Goal: Information Seeking & Learning: Compare options

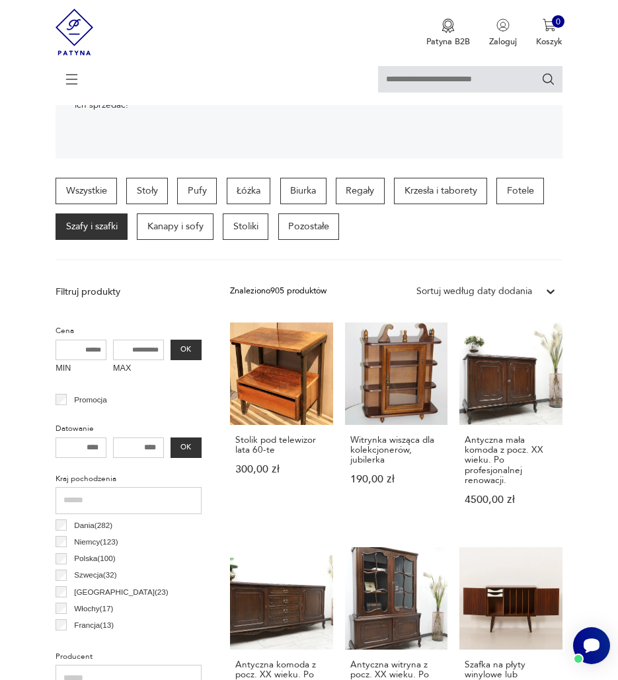
click at [146, 350] on input "MAX" at bounding box center [138, 350] width 51 height 21
type input "****"
click at [190, 340] on button "OK" at bounding box center [186, 350] width 31 height 21
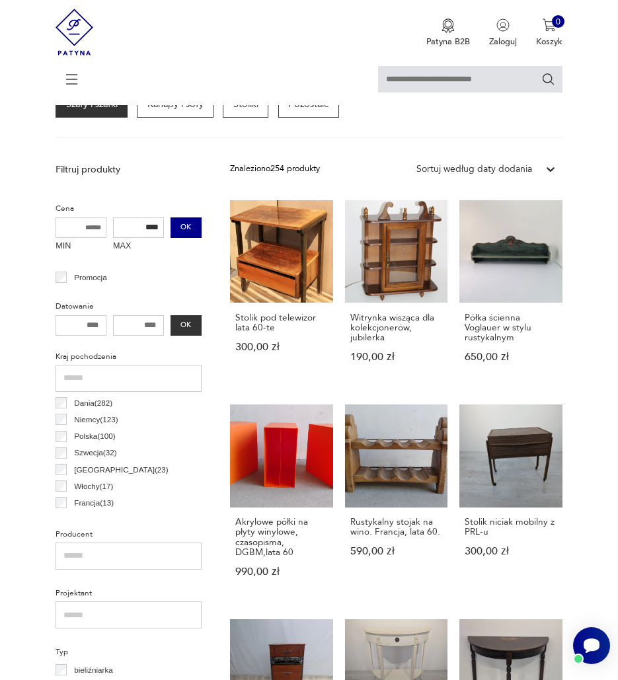
scroll to position [346, 0]
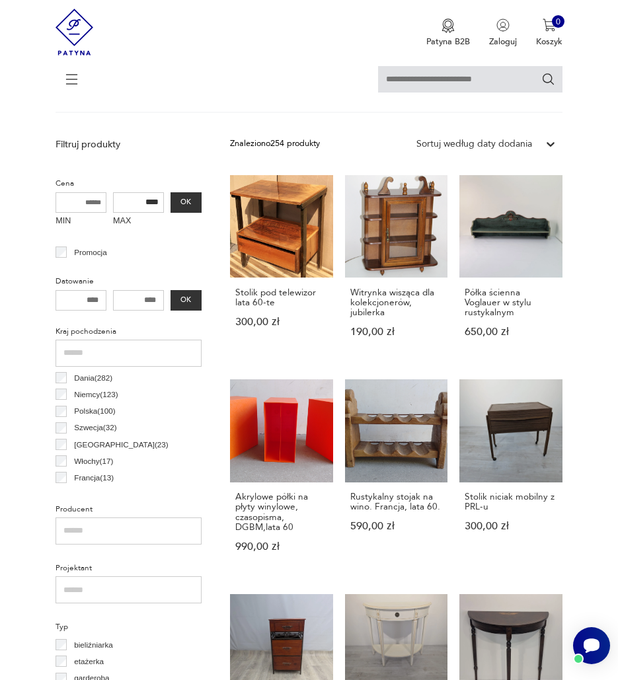
click at [93, 299] on input "number" at bounding box center [81, 300] width 51 height 21
type input "*"
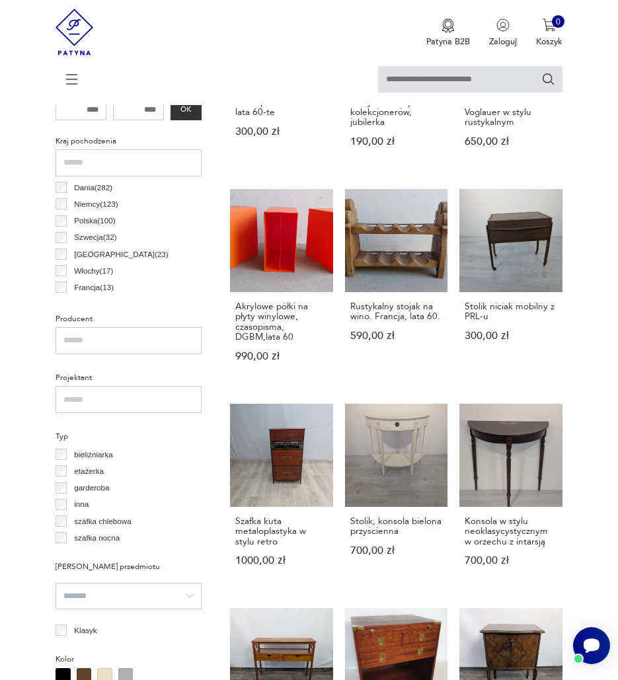
scroll to position [544, 0]
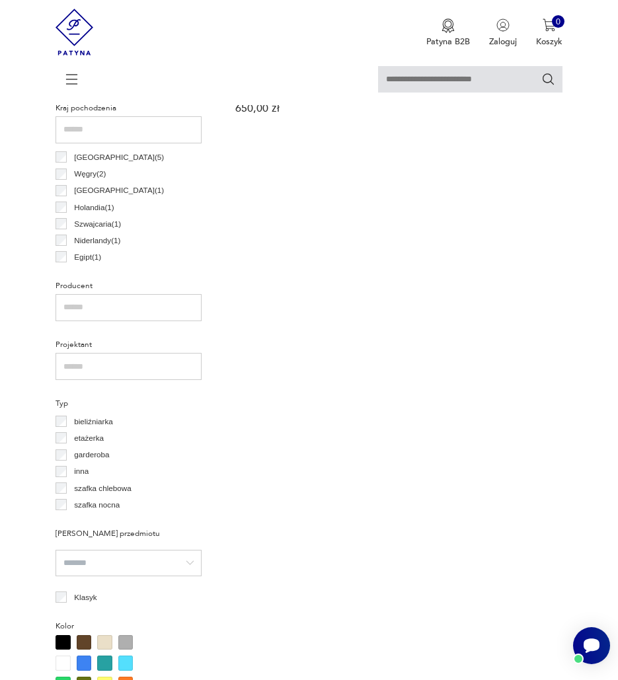
scroll to position [610, 0]
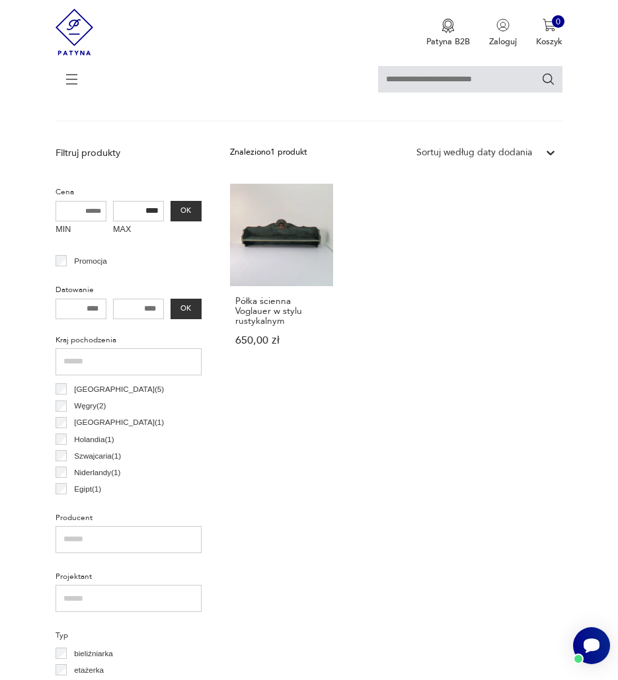
scroll to position [676, 0]
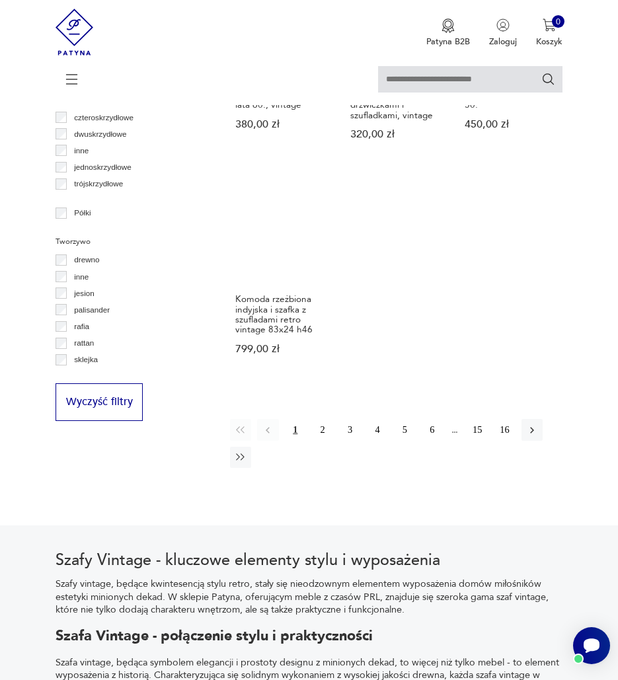
scroll to position [1403, 0]
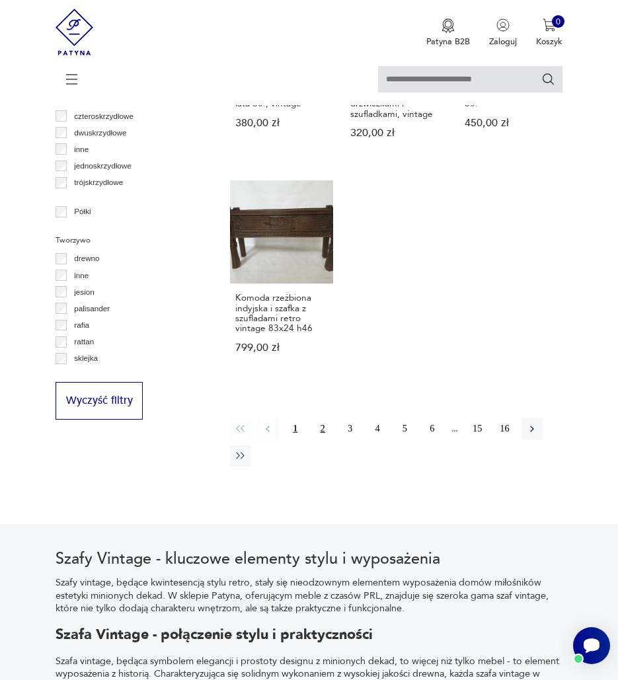
click at [324, 418] on button "2" at bounding box center [322, 428] width 21 height 21
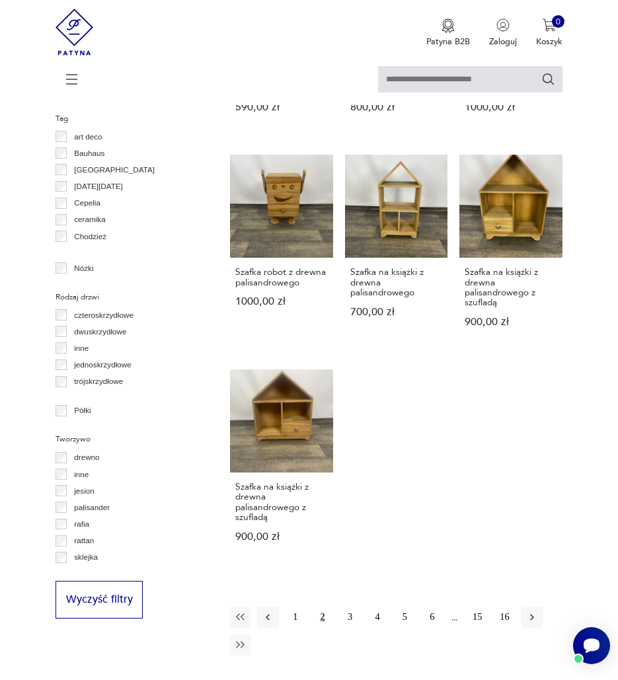
scroll to position [1205, 0]
click at [346, 606] on button "3" at bounding box center [349, 616] width 21 height 21
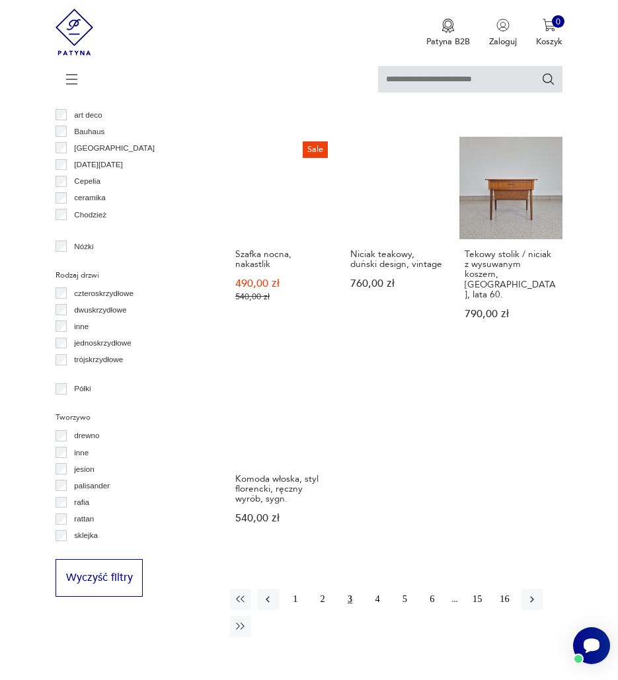
scroll to position [1271, 0]
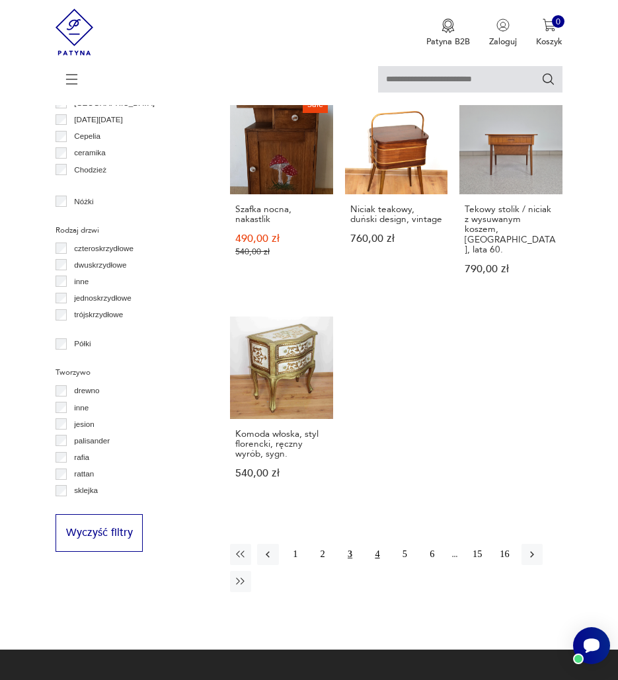
click at [373, 544] on button "4" at bounding box center [377, 554] width 21 height 21
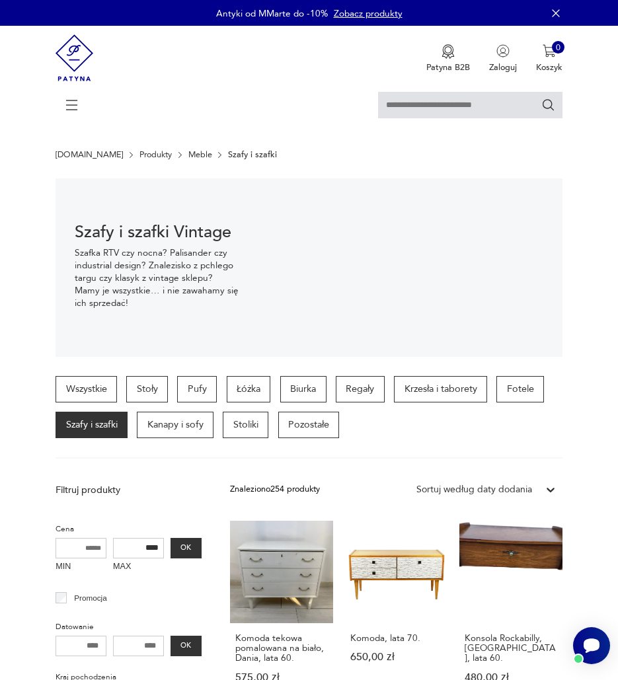
click at [188, 151] on link "Meble" at bounding box center [200, 154] width 24 height 9
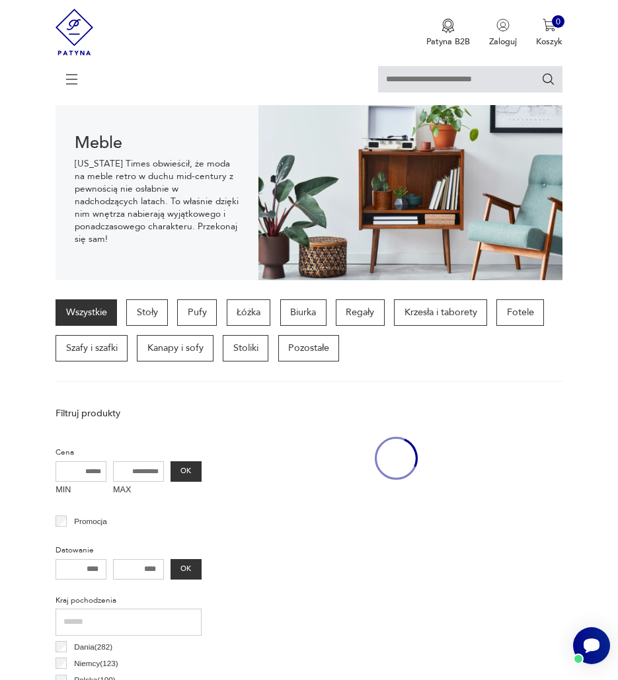
scroll to position [82, 0]
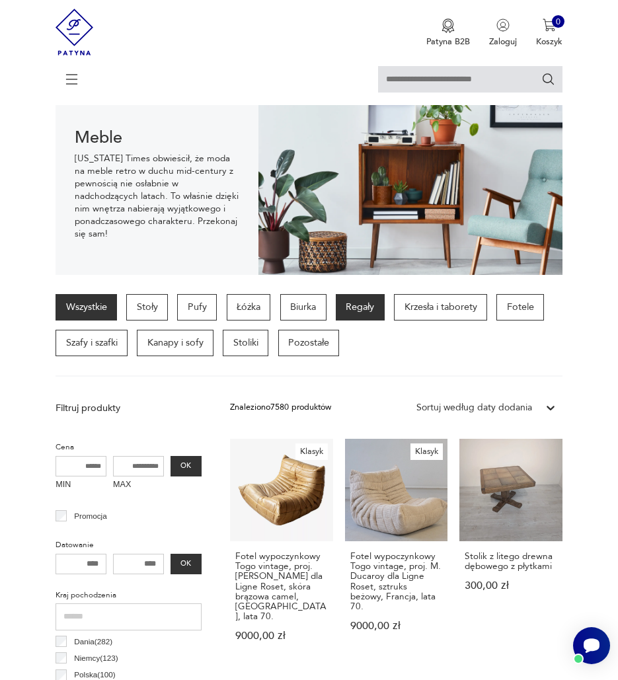
click at [384, 305] on p "Regały" at bounding box center [360, 307] width 49 height 26
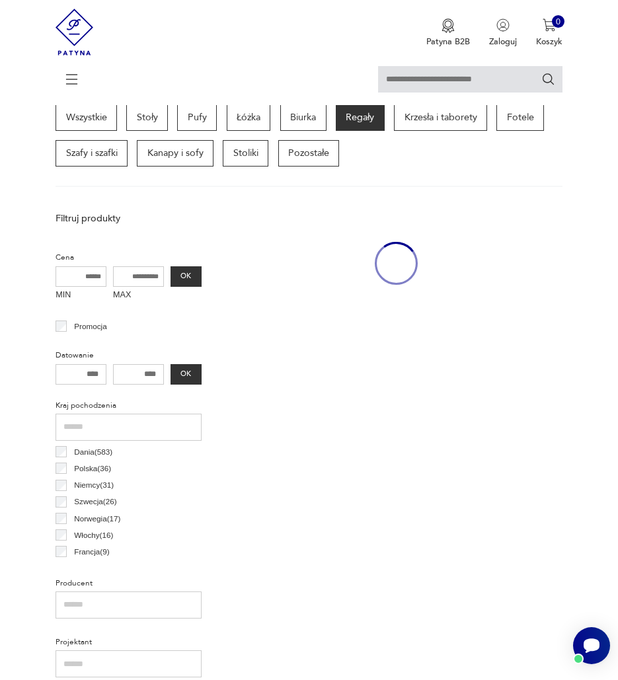
scroll to position [280, 0]
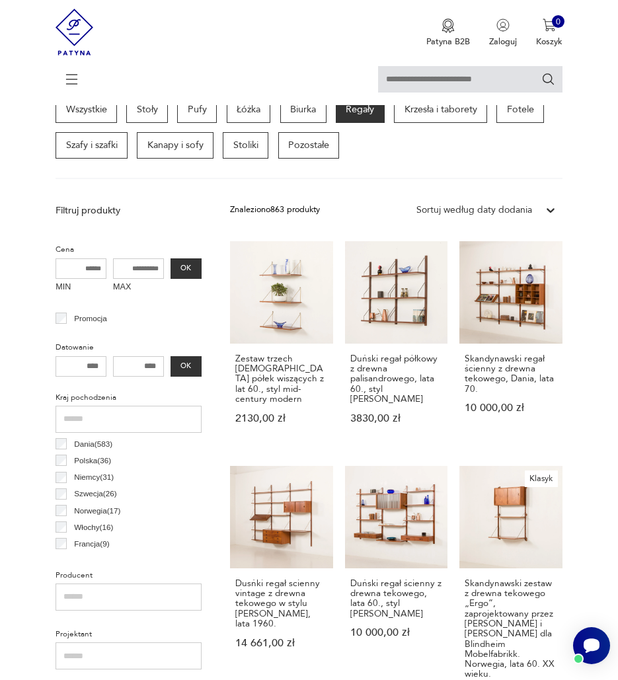
click at [150, 271] on input "MAX" at bounding box center [138, 268] width 51 height 21
type input "***"
click at [192, 264] on button "OK" at bounding box center [186, 268] width 31 height 21
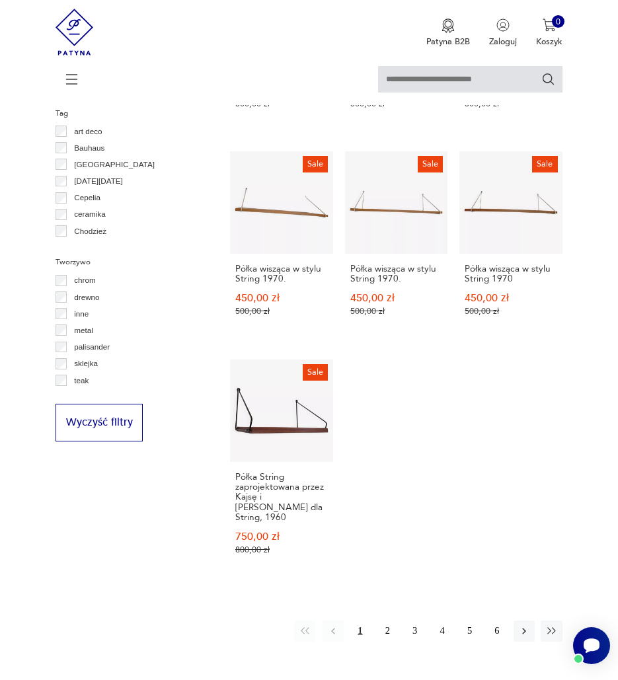
scroll to position [1205, 0]
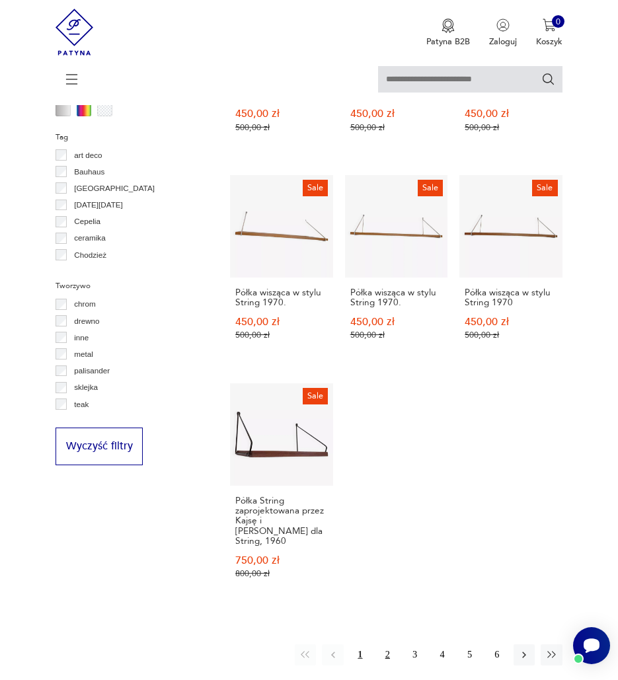
click at [390, 644] on button "2" at bounding box center [387, 654] width 21 height 21
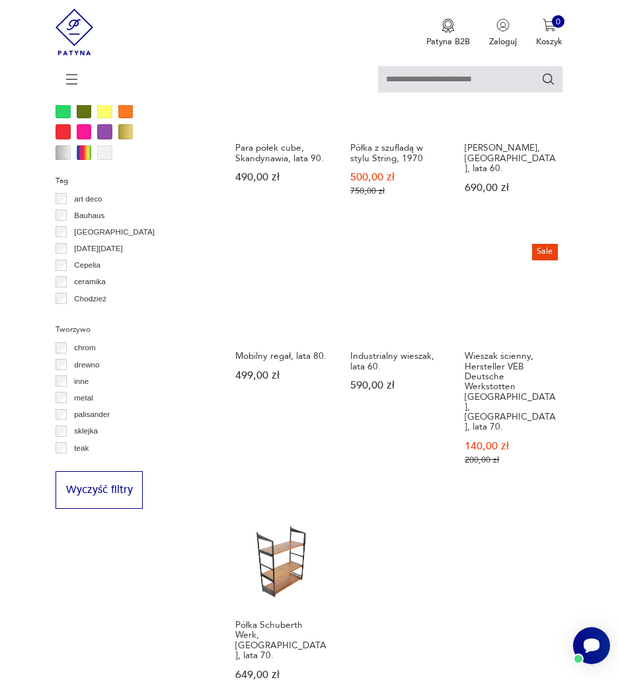
scroll to position [1205, 0]
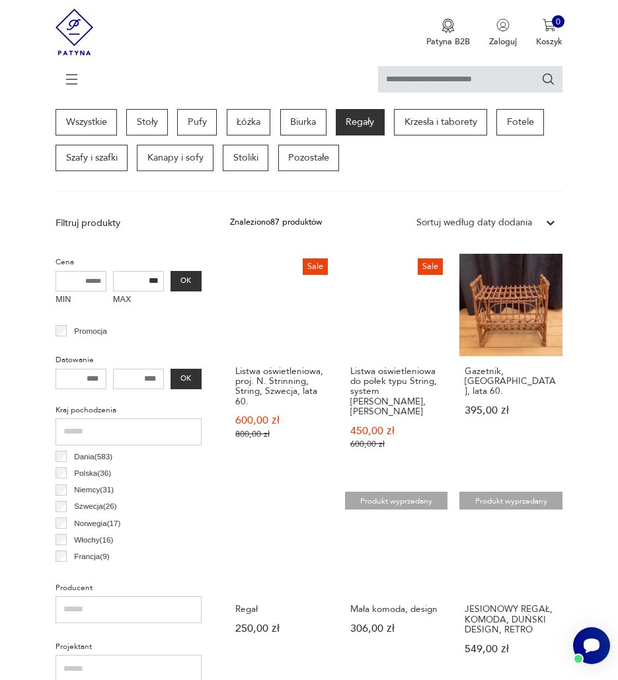
scroll to position [15, 0]
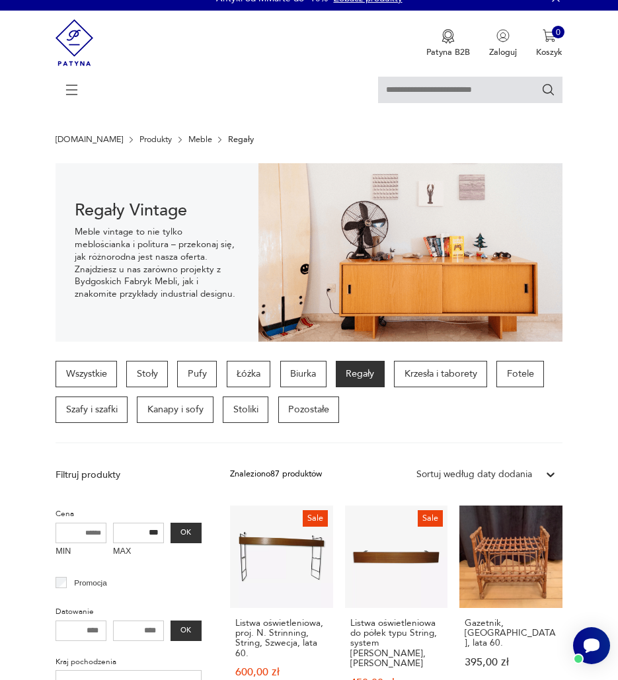
click at [453, 86] on input "text" at bounding box center [470, 90] width 184 height 26
type input "*****"
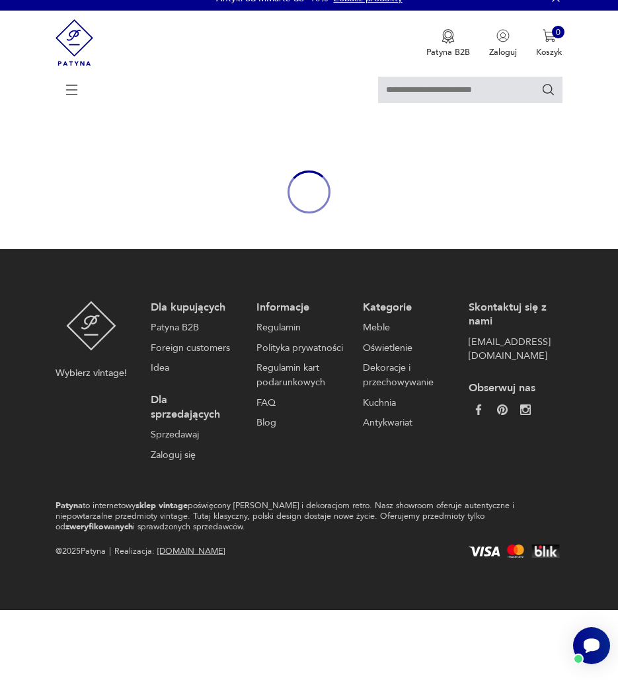
type input "*****"
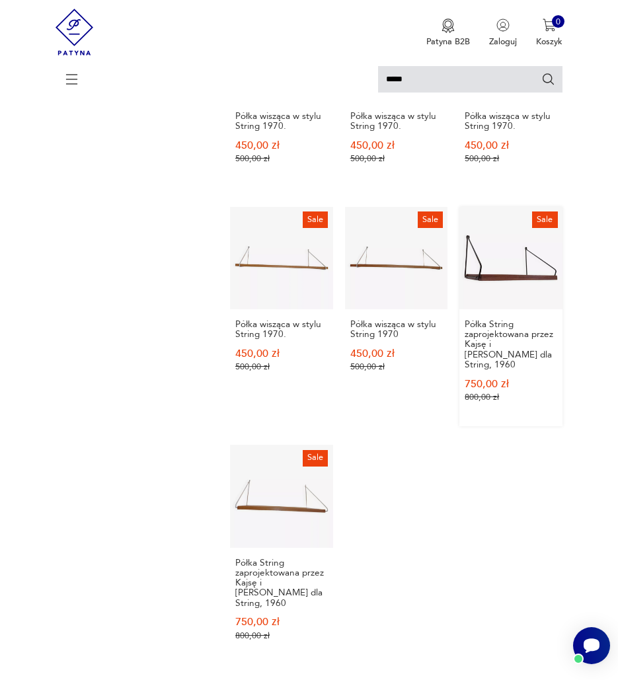
scroll to position [911, 0]
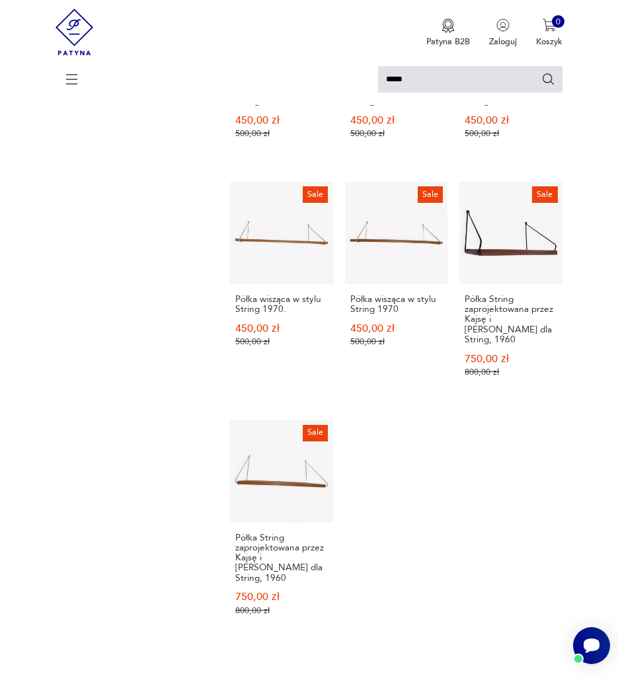
click at [416, 679] on button "2" at bounding box center [414, 691] width 21 height 21
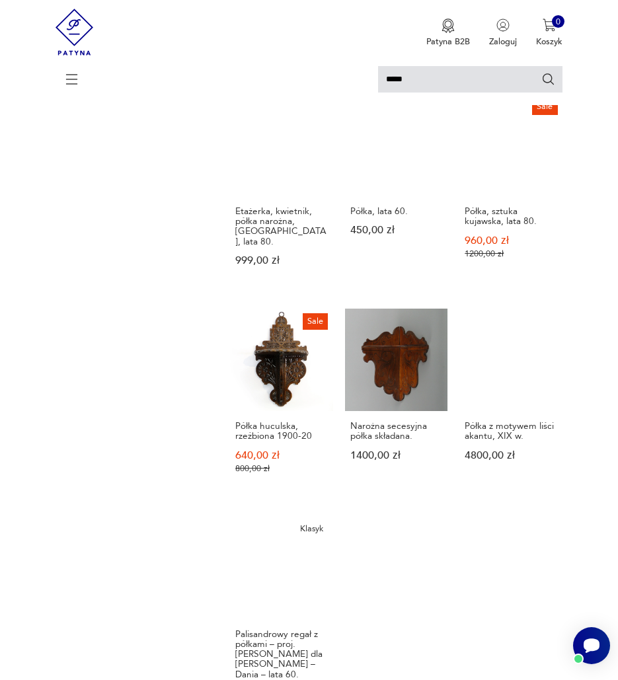
scroll to position [997, 0]
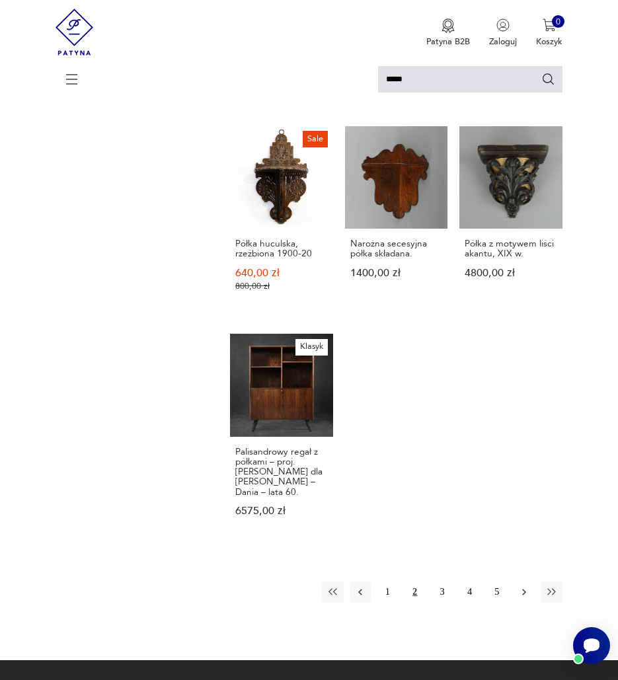
drag, startPoint x: 443, startPoint y: 568, endPoint x: 526, endPoint y: 575, distance: 83.5
click at [443, 582] on button "3" at bounding box center [442, 592] width 21 height 21
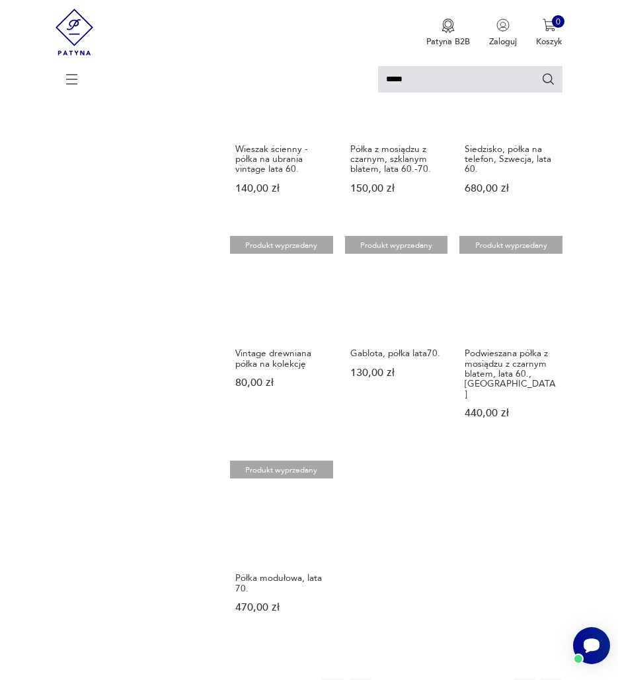
scroll to position [864, 0]
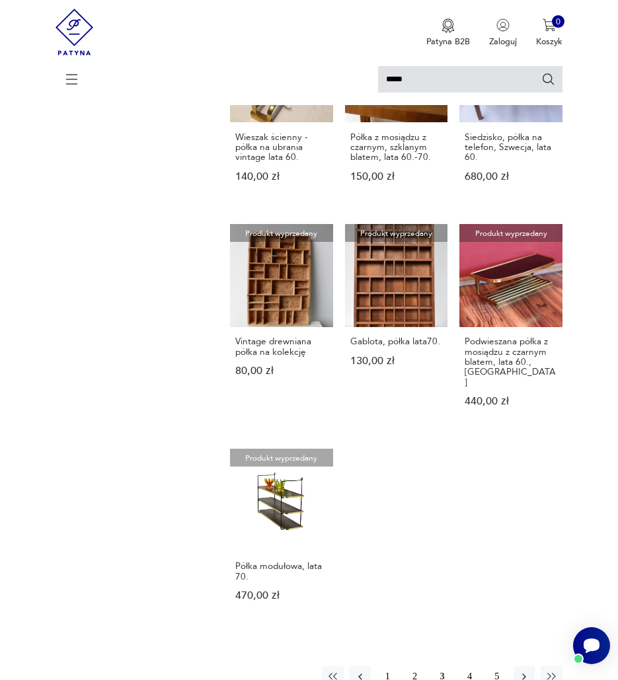
click at [472, 666] on button "4" at bounding box center [469, 676] width 21 height 21
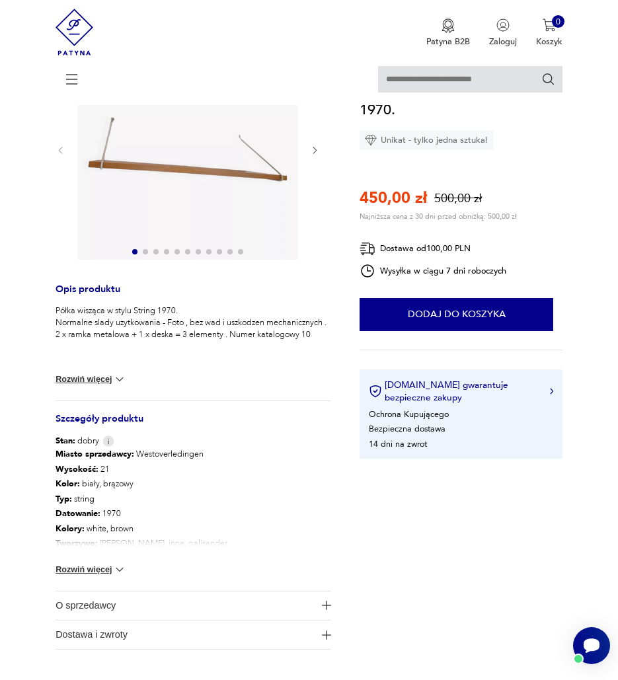
scroll to position [198, 0]
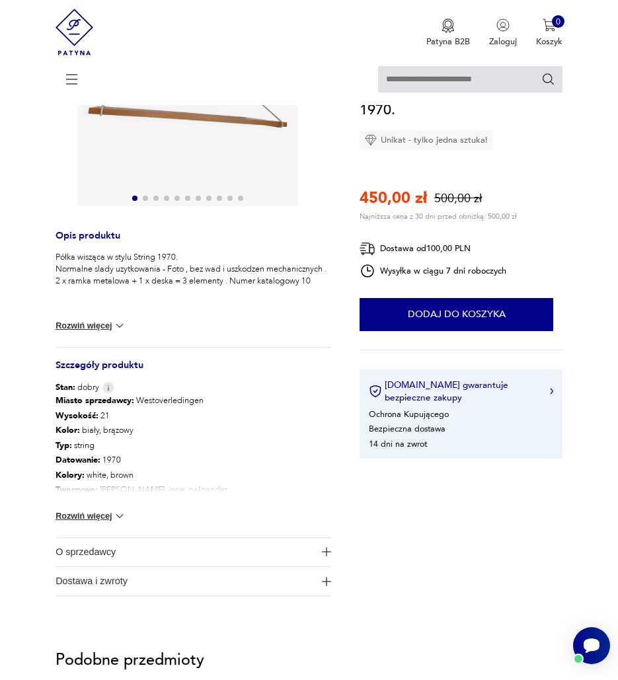
click at [102, 522] on button "Rozwiń więcej" at bounding box center [91, 516] width 71 height 13
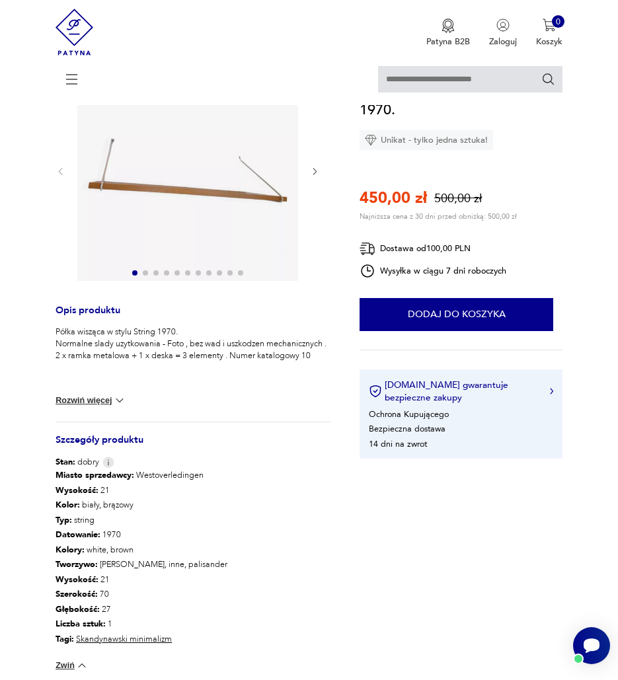
scroll to position [0, 0]
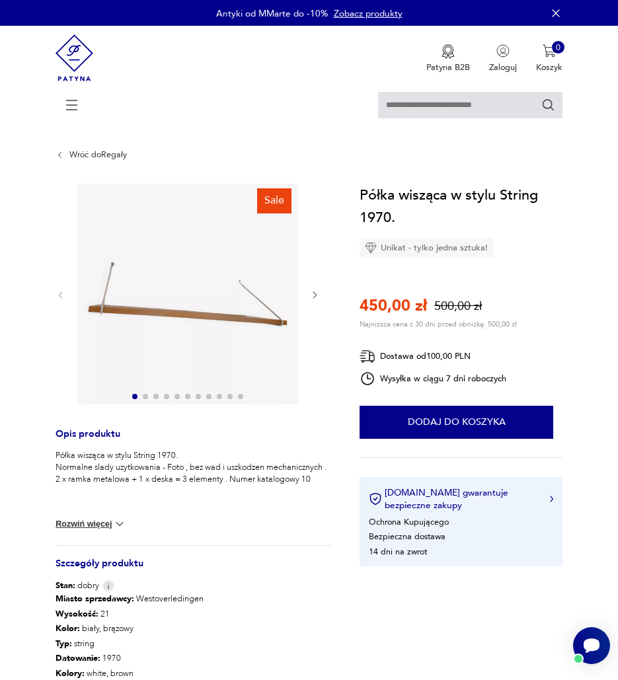
click at [321, 295] on div "Sale" at bounding box center [194, 295] width 276 height 223
click at [319, 295] on icon "button" at bounding box center [315, 295] width 10 height 10
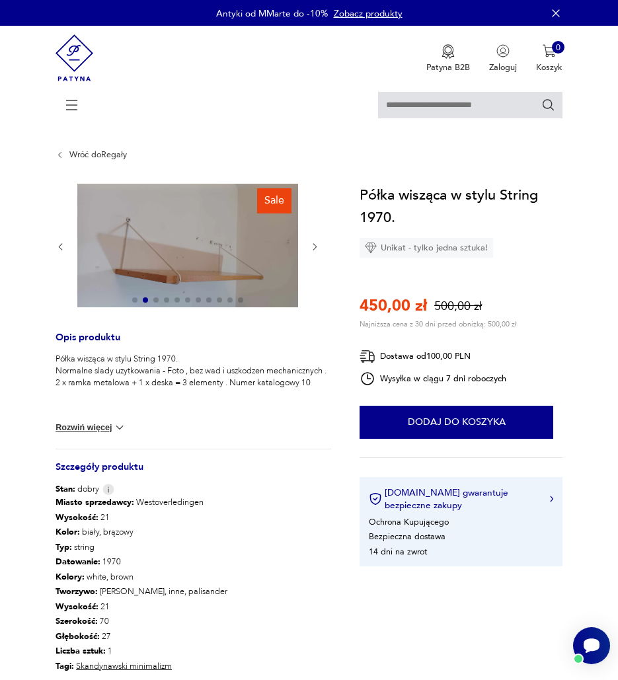
click at [313, 245] on icon "button" at bounding box center [315, 247] width 10 height 10
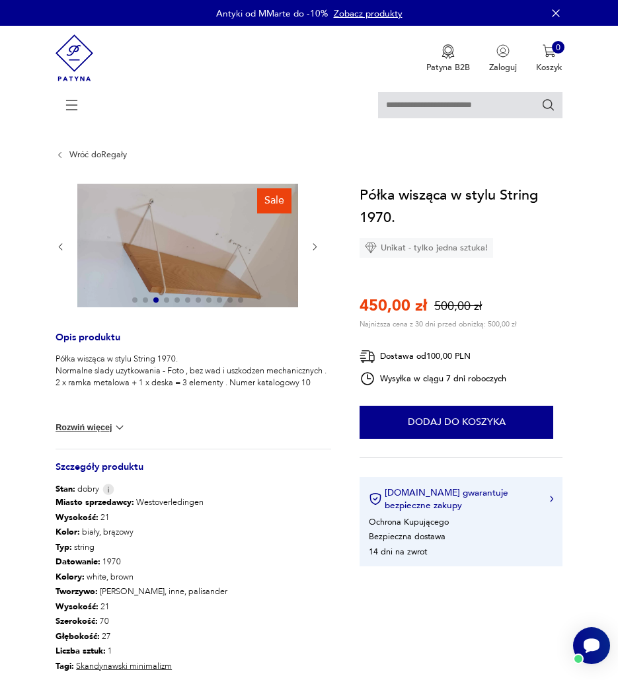
click at [313, 245] on icon "button" at bounding box center [315, 247] width 10 height 10
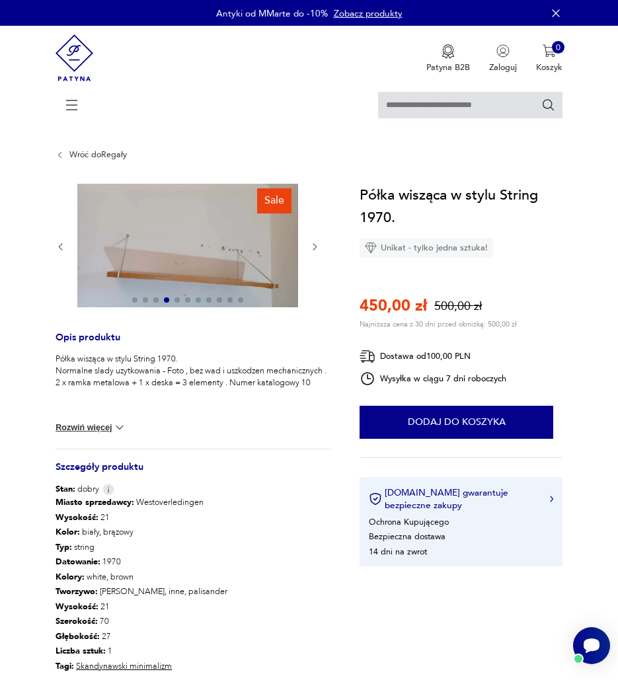
click at [313, 245] on icon "button" at bounding box center [315, 247] width 10 height 10
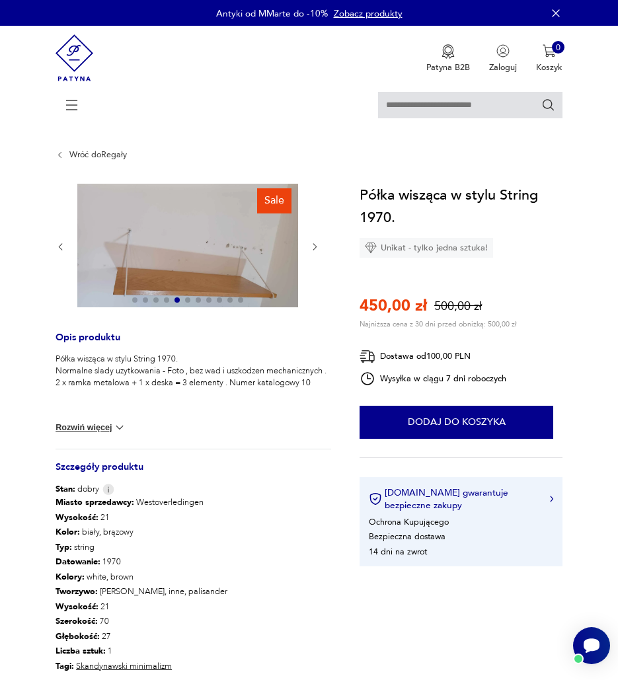
click at [313, 245] on icon "button" at bounding box center [315, 247] width 10 height 10
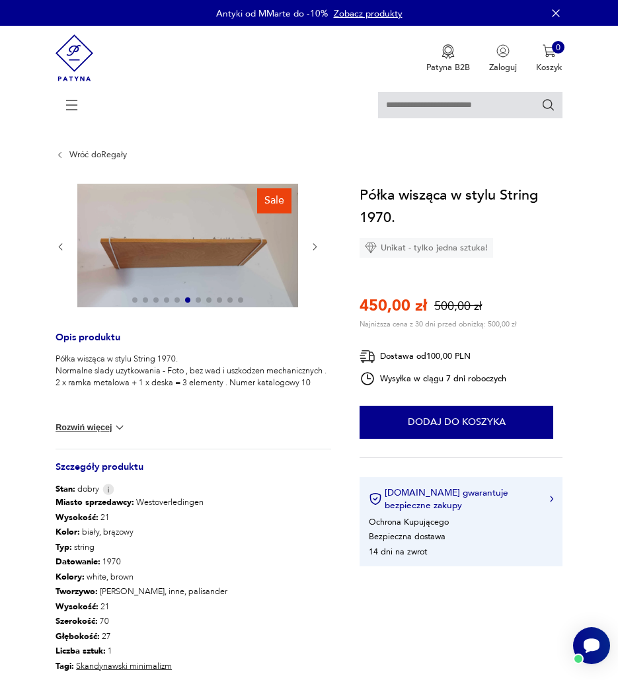
click at [313, 245] on icon "button" at bounding box center [315, 247] width 10 height 10
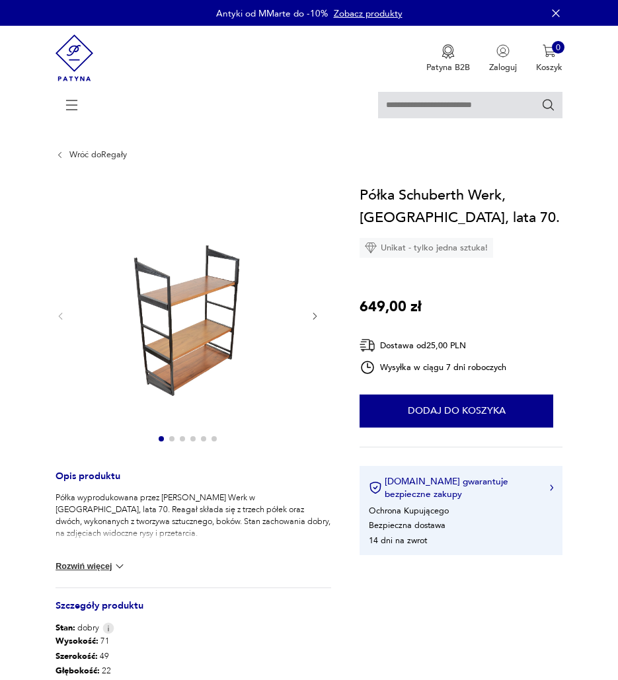
click at [314, 311] on icon "button" at bounding box center [315, 316] width 10 height 10
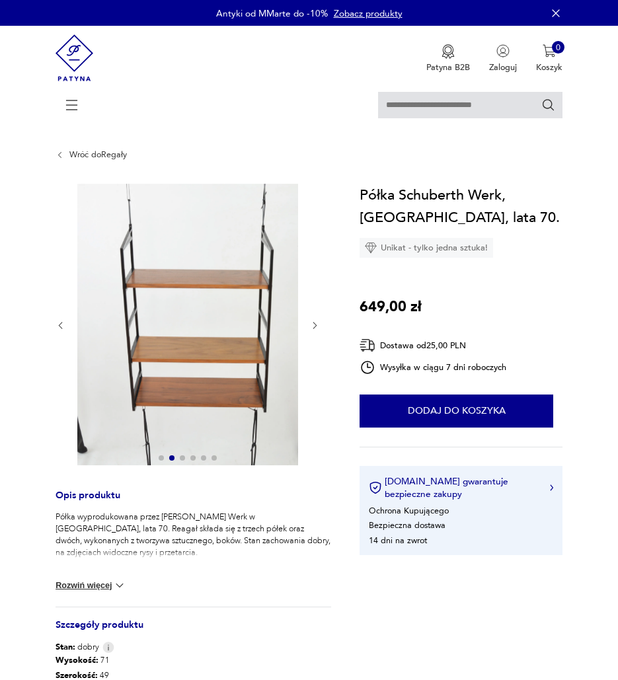
click at [314, 311] on div at bounding box center [188, 326] width 264 height 284
click at [317, 323] on icon "button" at bounding box center [315, 326] width 10 height 10
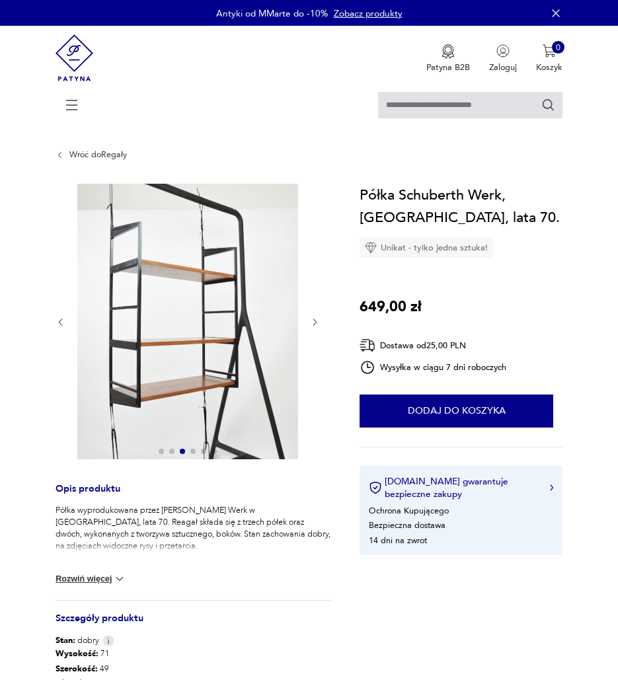
click at [317, 323] on icon "button" at bounding box center [315, 322] width 4 height 7
